Goal: Register for event/course

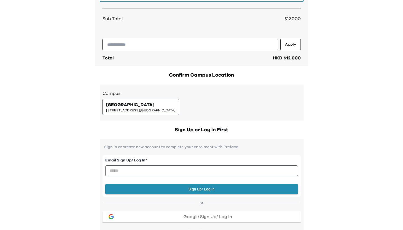
scroll to position [120, 0]
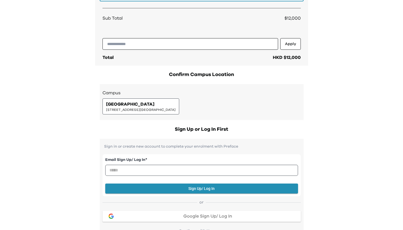
click at [176, 109] on span "[STREET_ADDRESS][GEOGRAPHIC_DATA]" at bounding box center [141, 110] width 70 height 4
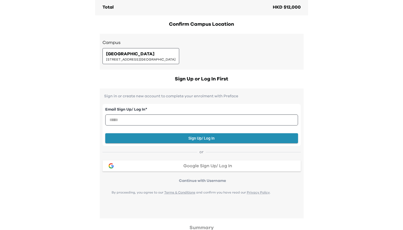
scroll to position [171, 0]
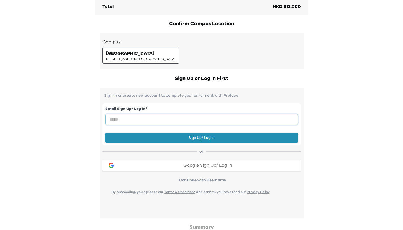
click at [176, 117] on input "email" at bounding box center [201, 119] width 193 height 11
type input "**********"
click at [167, 138] on button "Sign Up/ Log In" at bounding box center [201, 138] width 193 height 10
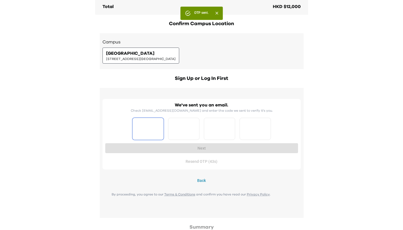
click at [152, 127] on input "Please enter OTP character 1" at bounding box center [147, 129] width 31 height 22
type input "*"
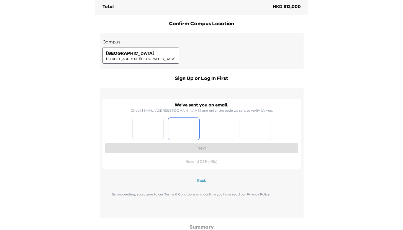
type input "*"
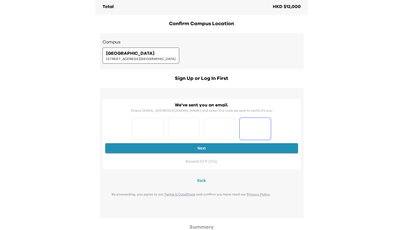
type input "*"
click at [147, 155] on div "We've sent you an email. Check sunkexun@gmail.com and enter the code we sent to…" at bounding box center [201, 134] width 193 height 65
click at [148, 149] on button "Next" at bounding box center [201, 148] width 193 height 10
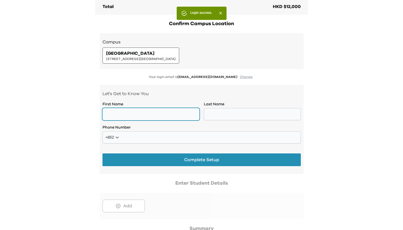
click at [154, 116] on input "text" at bounding box center [150, 114] width 97 height 12
type input "******"
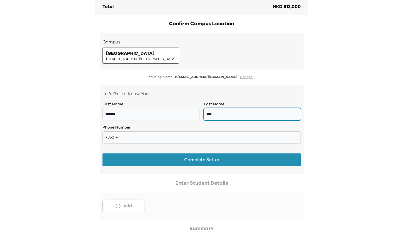
type input "***"
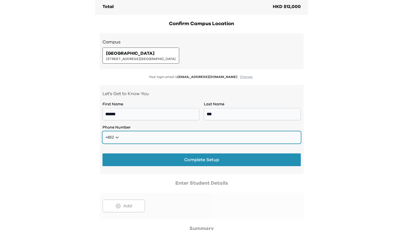
click at [141, 139] on input "tel" at bounding box center [201, 138] width 198 height 12
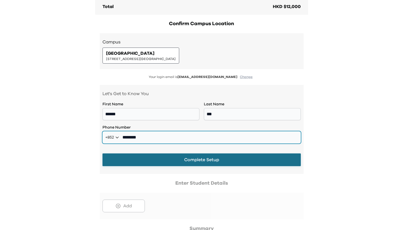
type input "********"
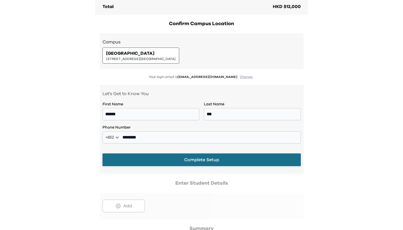
click at [148, 157] on button "Complete Setup" at bounding box center [201, 160] width 198 height 13
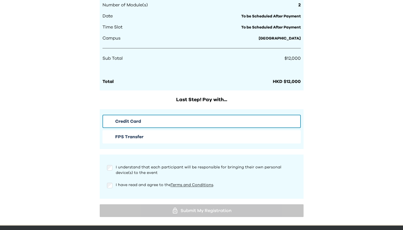
scroll to position [345, 0]
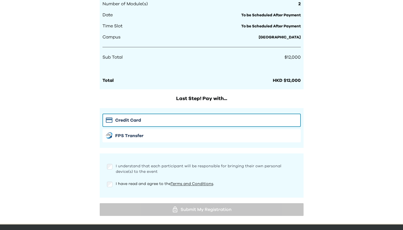
click at [144, 165] on span "I understand that each participant will be responsible for bringing their own p…" at bounding box center [199, 169] width 166 height 9
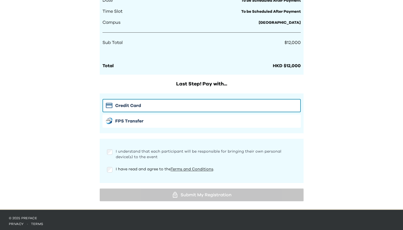
scroll to position [362, 0]
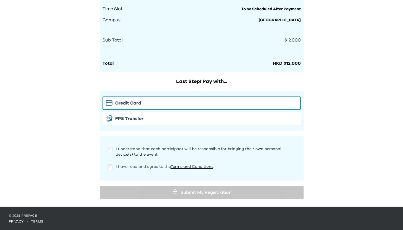
click at [142, 168] on span "I have read and agree to the Terms and Conditions ." at bounding box center [165, 167] width 98 height 4
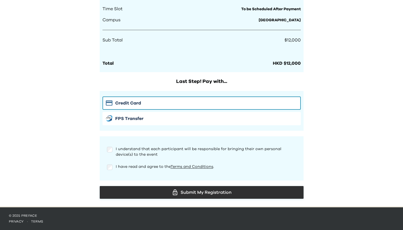
click at [138, 190] on div "Submit My Registration" at bounding box center [201, 193] width 195 height 8
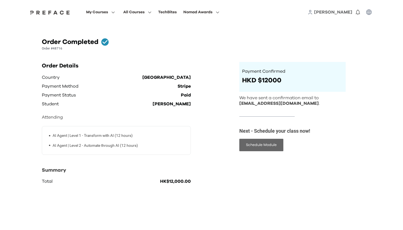
click at [266, 150] on button "Schedule Module" at bounding box center [261, 145] width 44 height 12
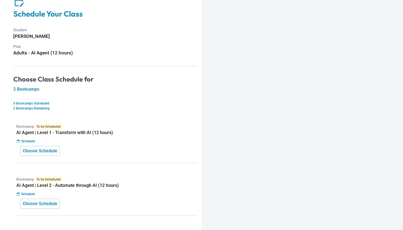
scroll to position [27, 0]
click at [51, 152] on p "Choose Schedule" at bounding box center [40, 151] width 35 height 7
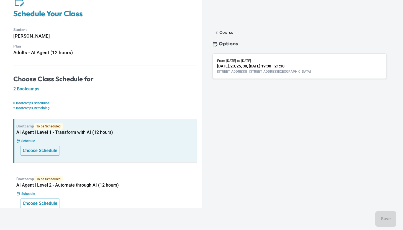
click at [253, 75] on div "From 16 Sep 2025 to 2 Oct 2025 Sep 16, 18, 23, 25, 30, Oct 2, 2025 19:30 - 21:3…" at bounding box center [299, 66] width 175 height 26
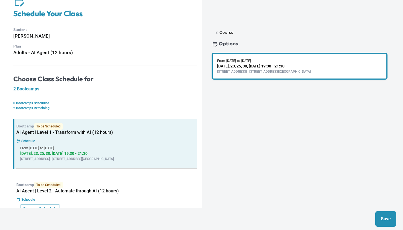
click at [381, 217] on p "Save" at bounding box center [386, 219] width 10 height 7
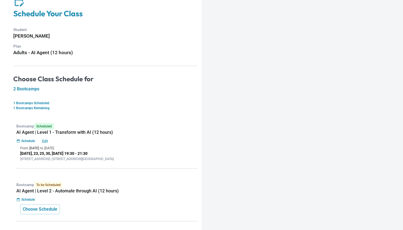
click at [47, 141] on p "Edit" at bounding box center [45, 141] width 18 height 5
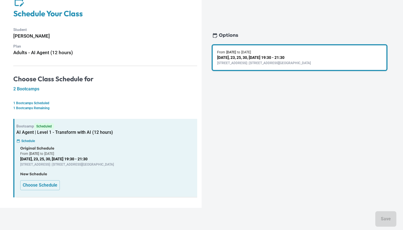
click at [261, 63] on p "[STREET_ADDRESS][GEOGRAPHIC_DATA]" at bounding box center [299, 63] width 165 height 5
click at [48, 185] on p "Choose Schedule" at bounding box center [40, 185] width 35 height 7
click at [47, 186] on p "Choose Schedule" at bounding box center [40, 185] width 35 height 7
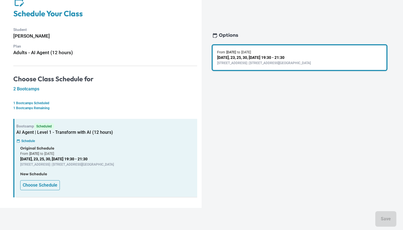
click at [47, 186] on p "Choose Schedule" at bounding box center [40, 185] width 35 height 7
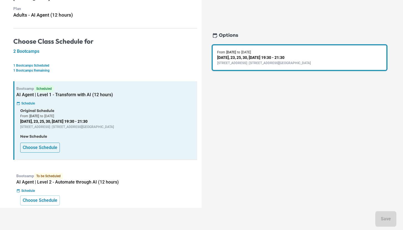
scroll to position [68, 0]
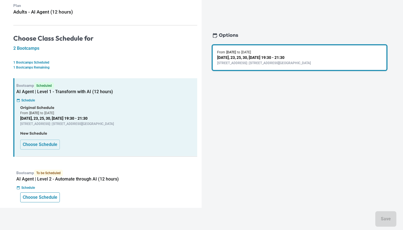
click at [47, 196] on p "Choose Schedule" at bounding box center [40, 197] width 35 height 7
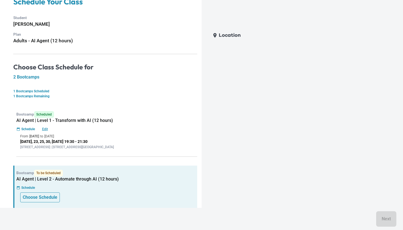
click at [43, 196] on p "Choose Schedule" at bounding box center [40, 197] width 35 height 7
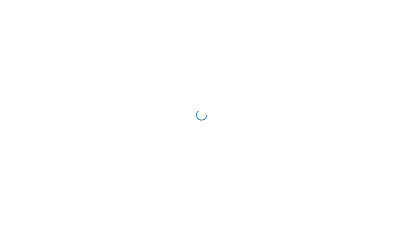
scroll to position [39, 0]
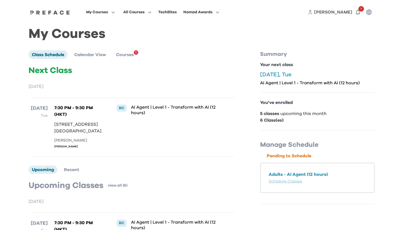
click at [241, 8] on div "My Courses All Courses TechBites Nomad Awards Sophie 1" at bounding box center [201, 12] width 355 height 24
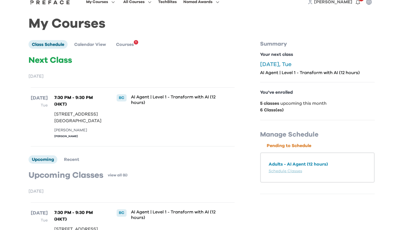
scroll to position [14, 0]
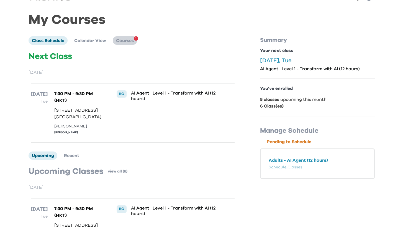
click at [126, 43] on li "Courses 1" at bounding box center [125, 40] width 24 height 8
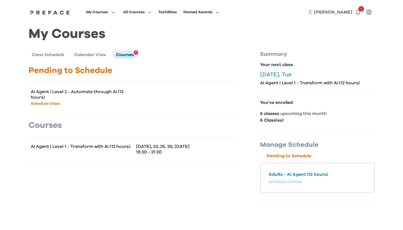
click at [51, 104] on link "Schedule Class" at bounding box center [45, 104] width 29 height 4
click at [92, 52] on li "Calendar View" at bounding box center [90, 54] width 39 height 8
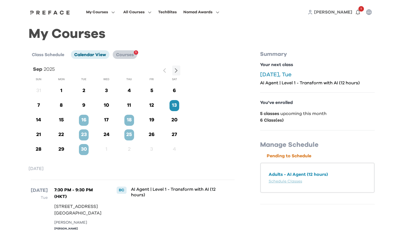
click at [125, 55] on span "Courses" at bounding box center [125, 55] width 18 height 4
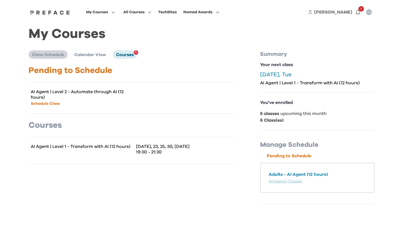
click at [53, 57] on li "Class Schedule" at bounding box center [48, 54] width 39 height 8
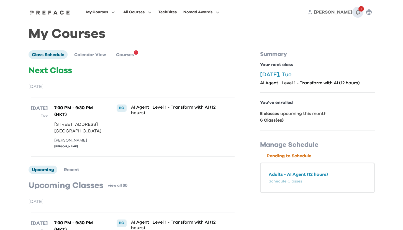
click at [358, 12] on icon "button" at bounding box center [358, 12] width 7 height 7
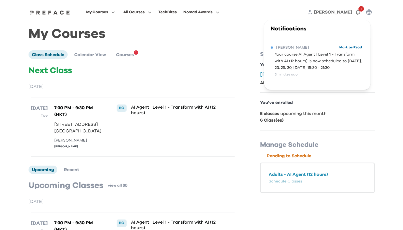
click at [338, 49] on button "Mark as Read" at bounding box center [351, 47] width 26 height 7
click at [351, 47] on div "Sophie" at bounding box center [317, 47] width 93 height 7
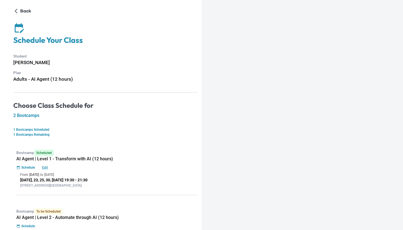
scroll to position [39, 0]
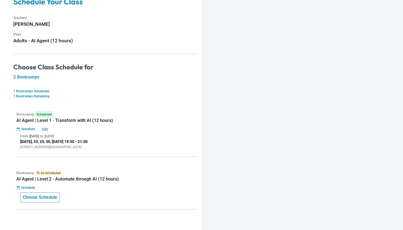
click at [45, 197] on p "Choose Schedule" at bounding box center [40, 197] width 35 height 7
